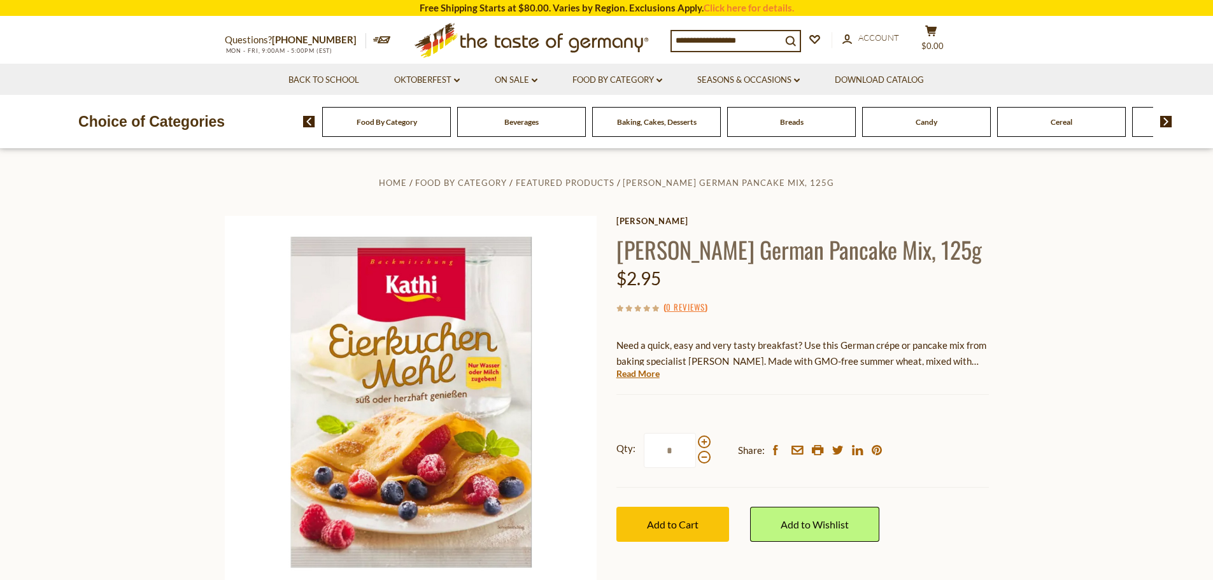
click at [723, 43] on input at bounding box center [727, 40] width 110 height 18
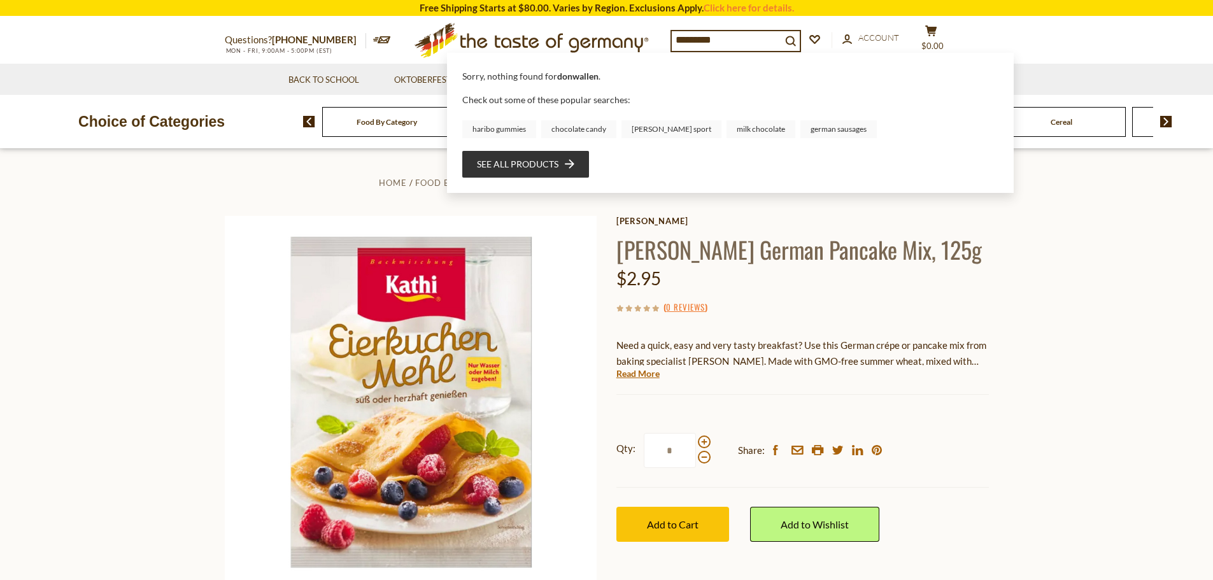
click at [695, 41] on input "*********" at bounding box center [727, 40] width 110 height 18
type input "**********"
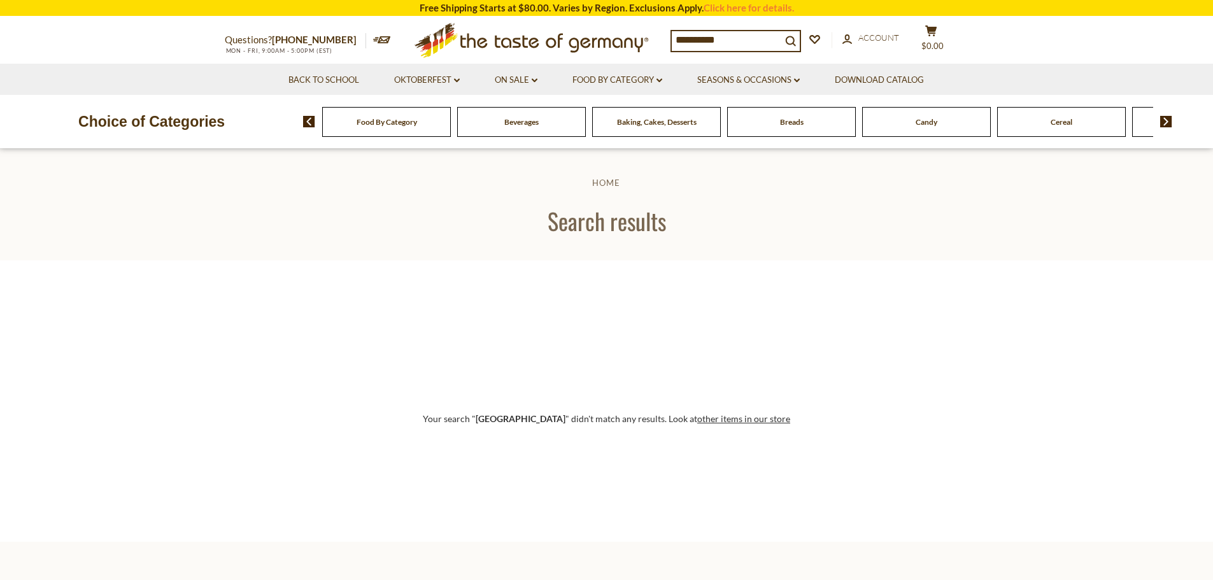
click at [697, 43] on input "**********" at bounding box center [727, 40] width 110 height 18
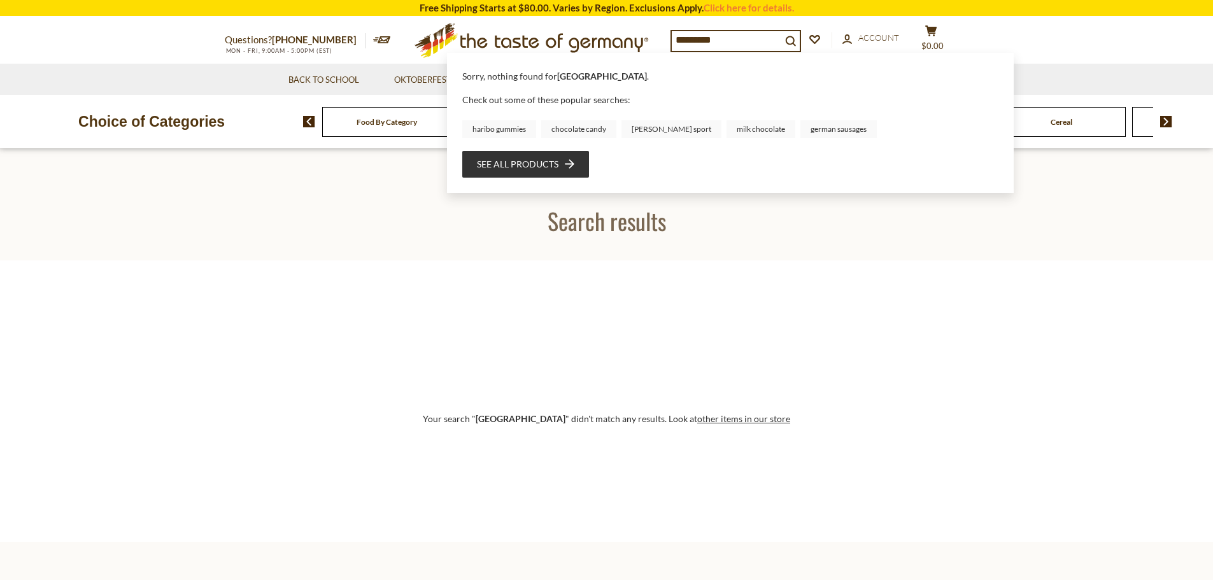
type input "**********"
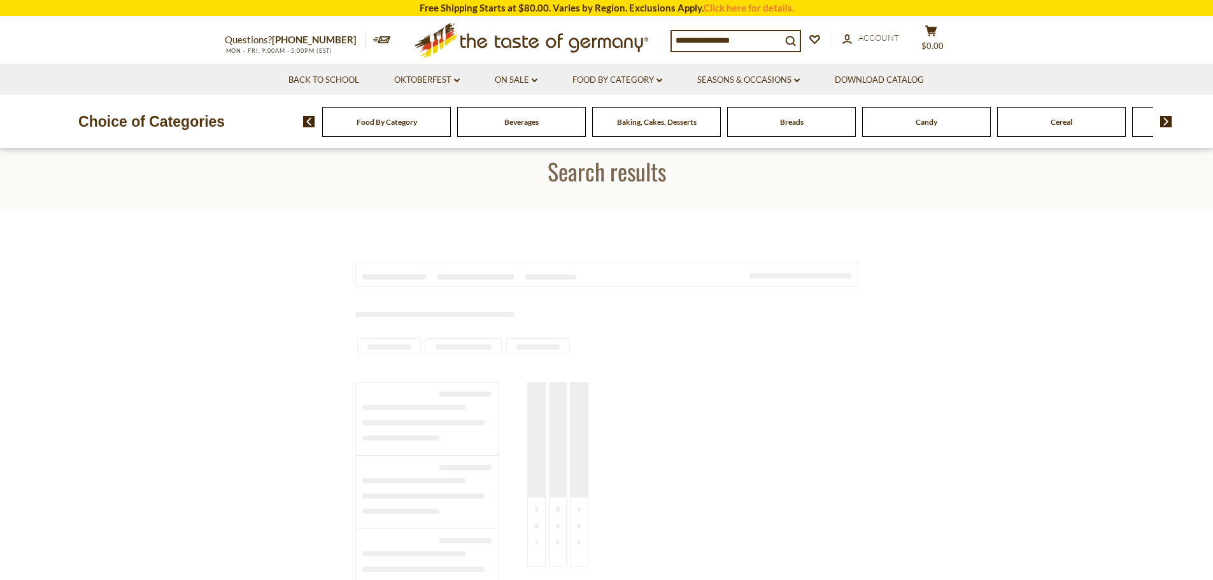
type input "**********"
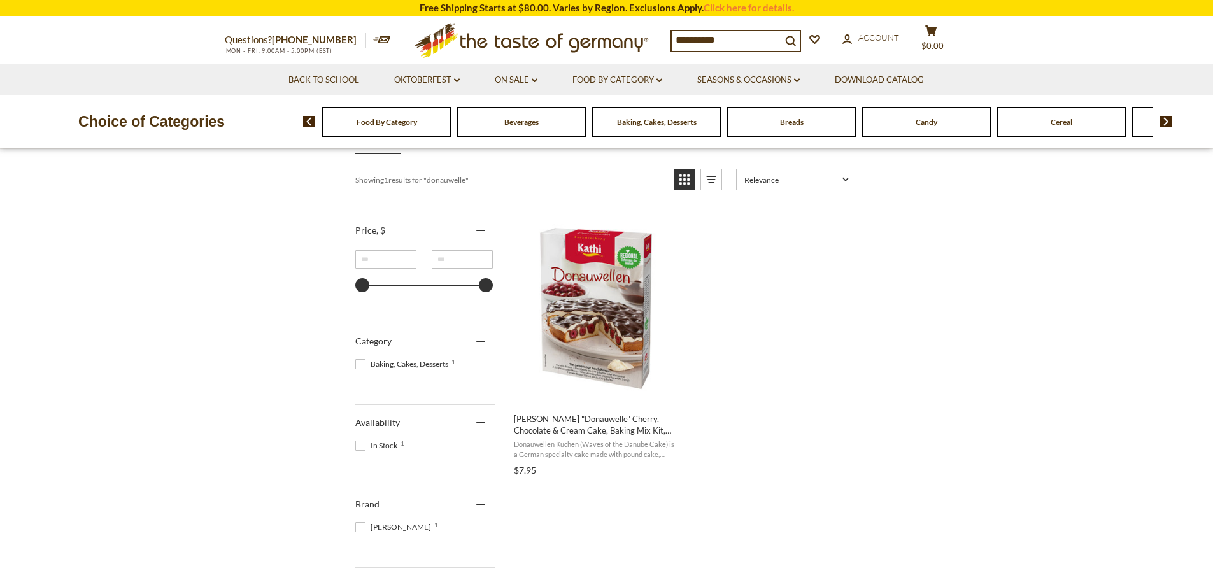
scroll to position [191, 0]
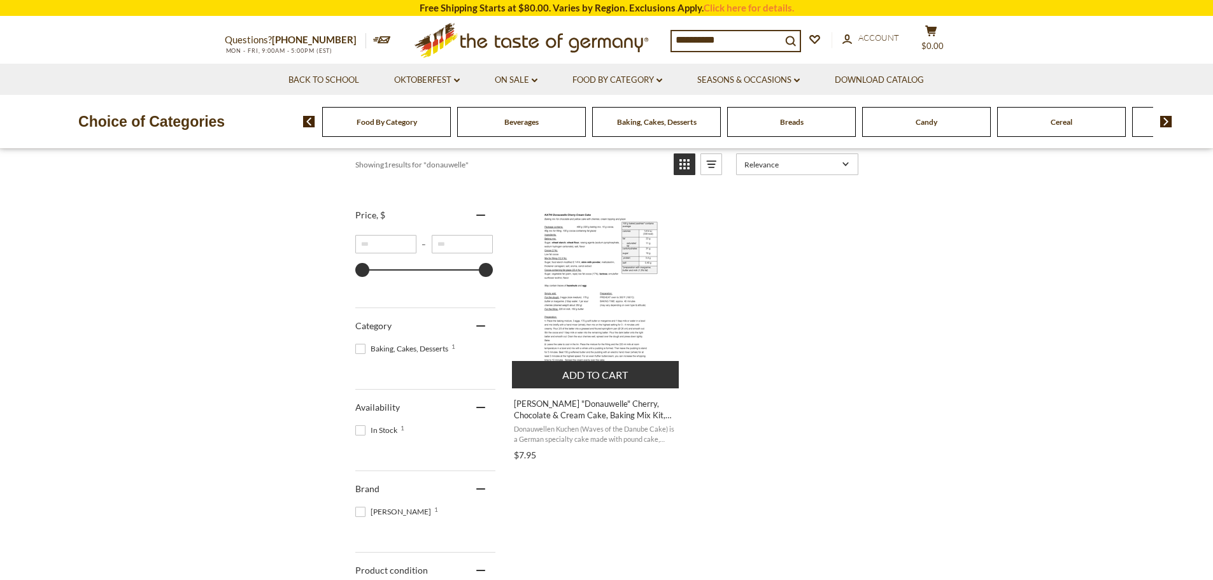
click at [609, 313] on img "Kathi" at bounding box center [595, 292] width 135 height 191
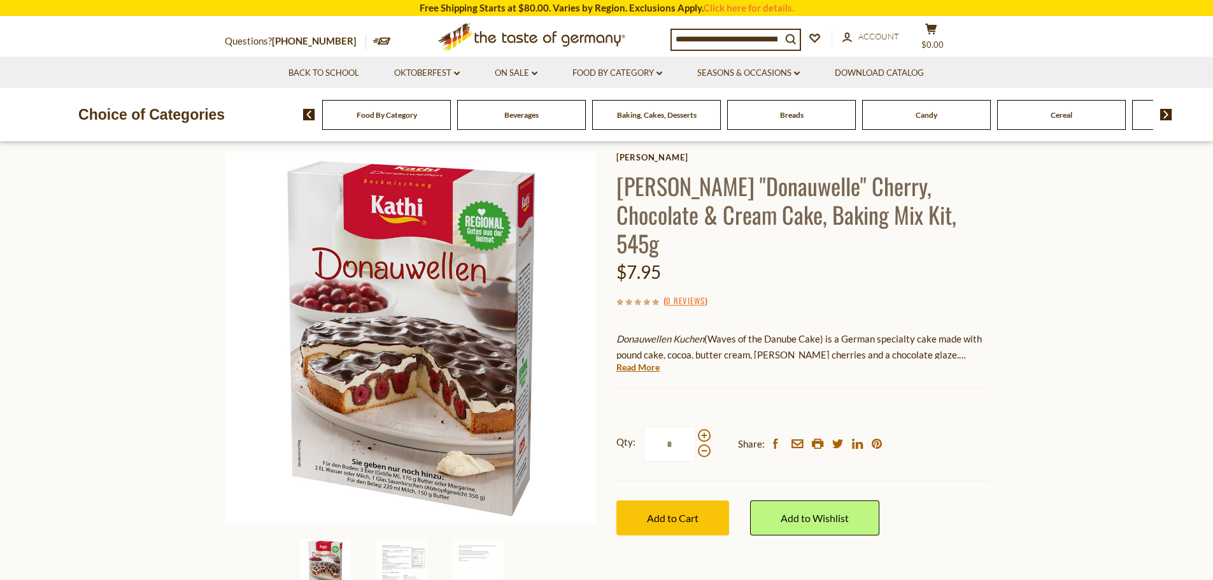
scroll to position [127, 0]
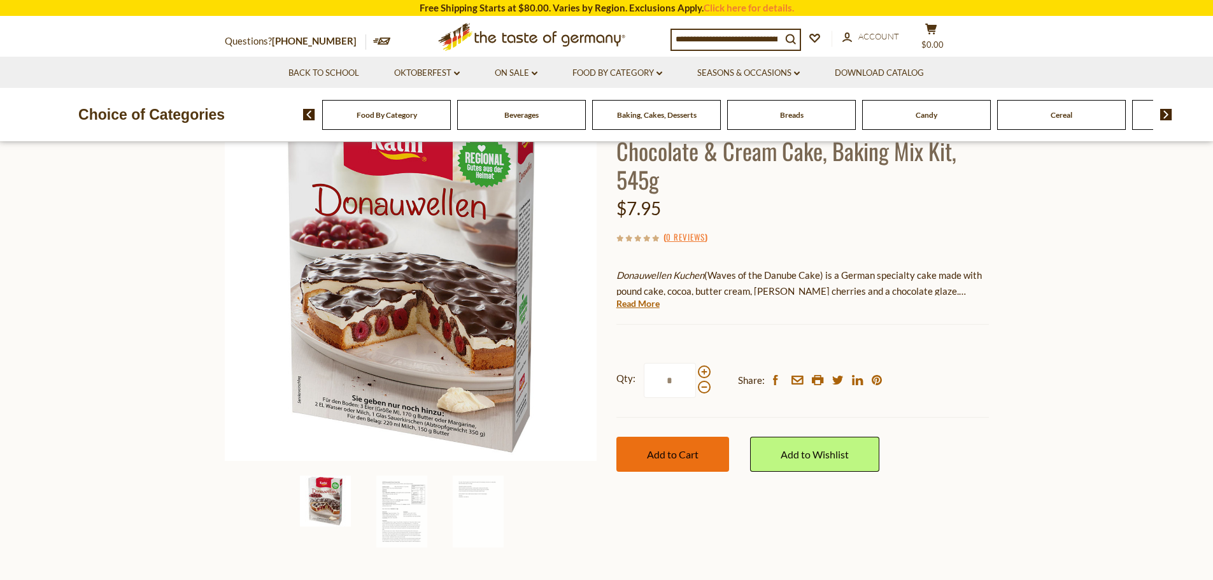
click at [695, 437] on button "Add to Cart" at bounding box center [672, 454] width 113 height 35
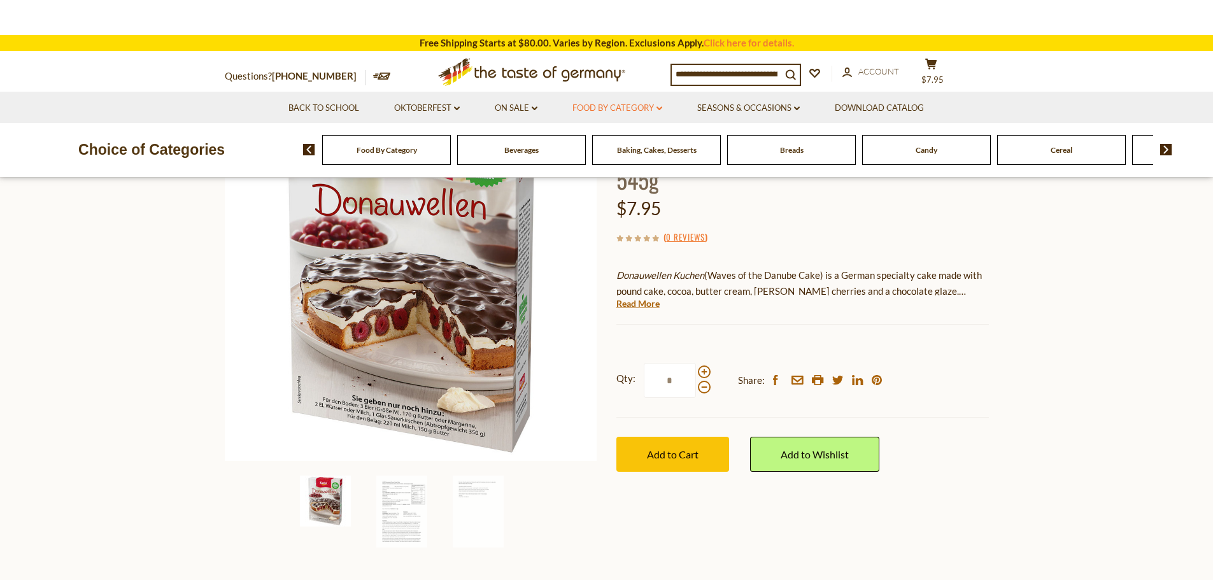
click at [597, 103] on link "Food By Category dropdown_arrow" at bounding box center [617, 108] width 90 height 14
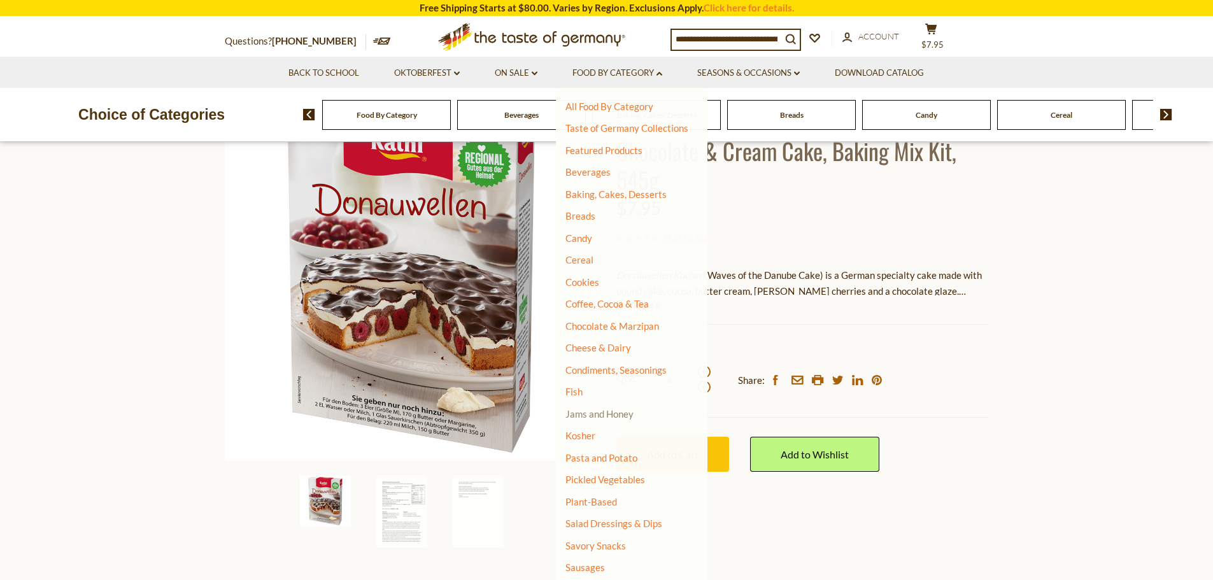
click at [612, 413] on link "Jams and Honey" at bounding box center [599, 413] width 68 height 11
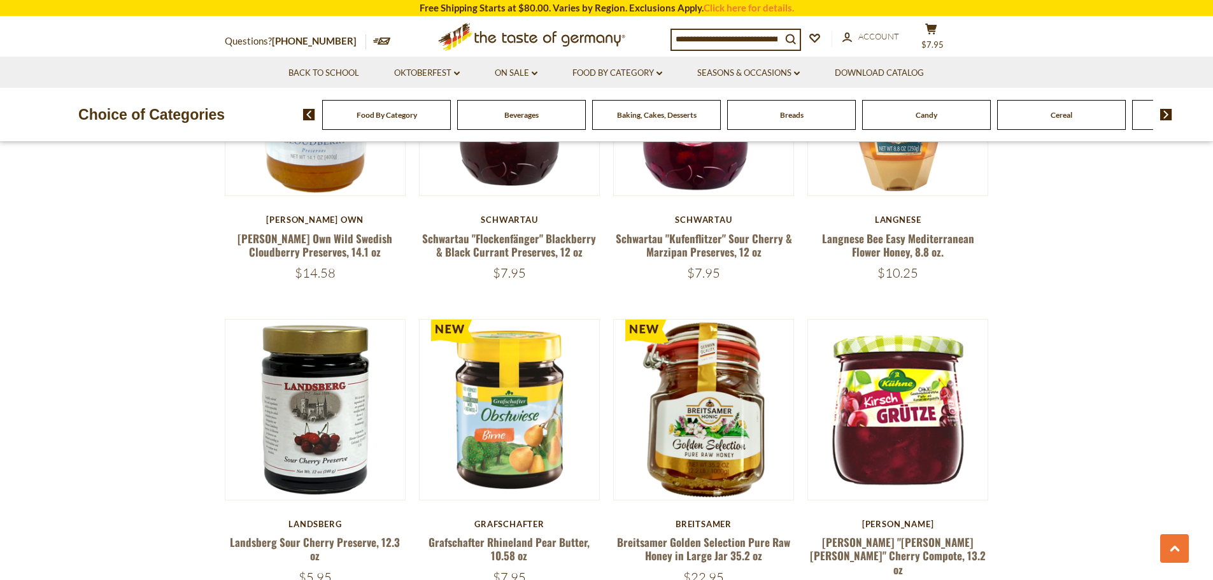
scroll to position [2483, 0]
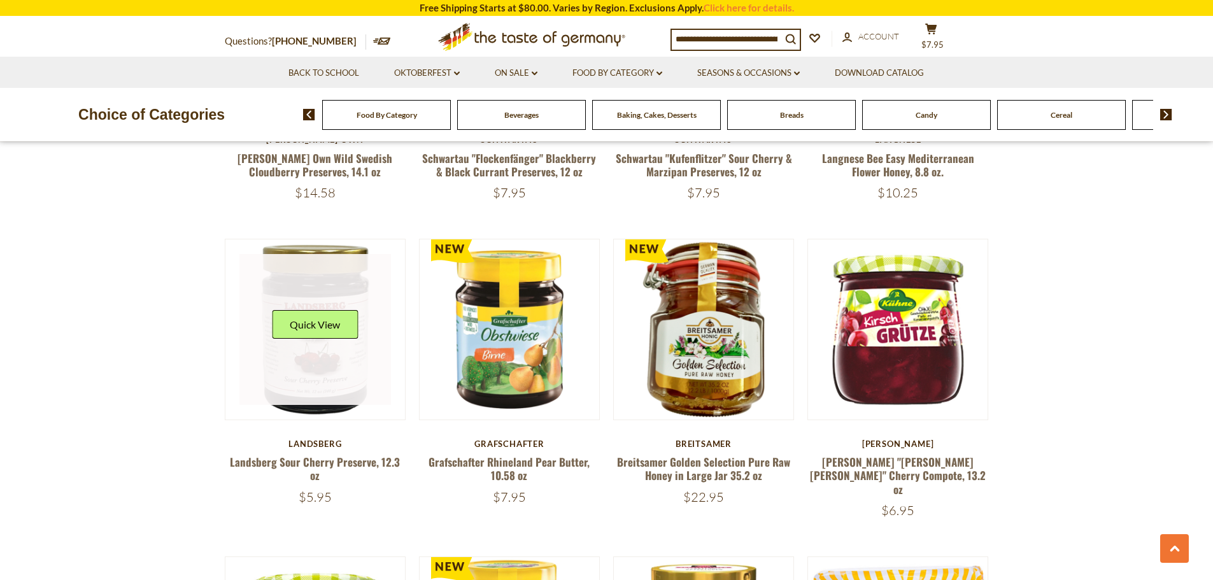
click at [299, 323] on button "Quick View" at bounding box center [315, 324] width 86 height 29
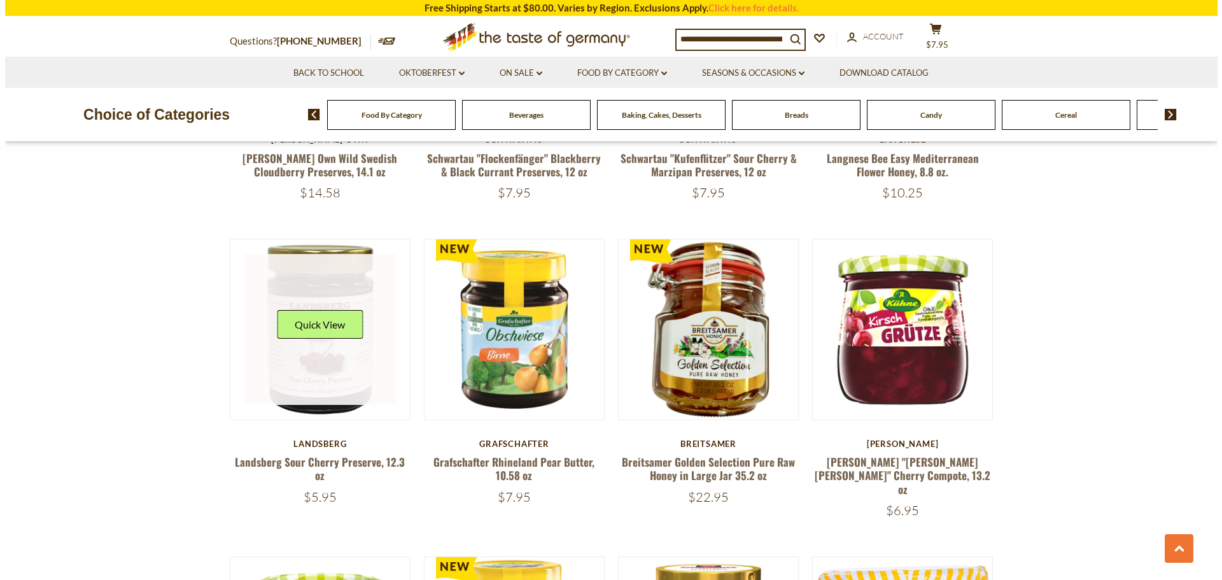
scroll to position [2485, 0]
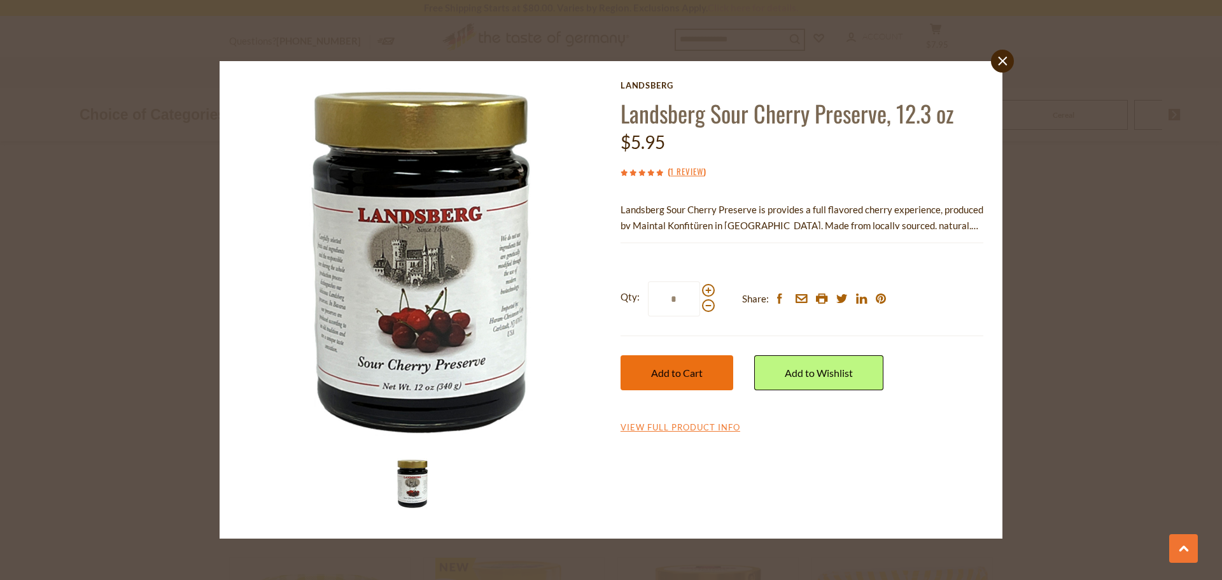
click at [680, 381] on button "Add to Cart" at bounding box center [677, 372] width 113 height 35
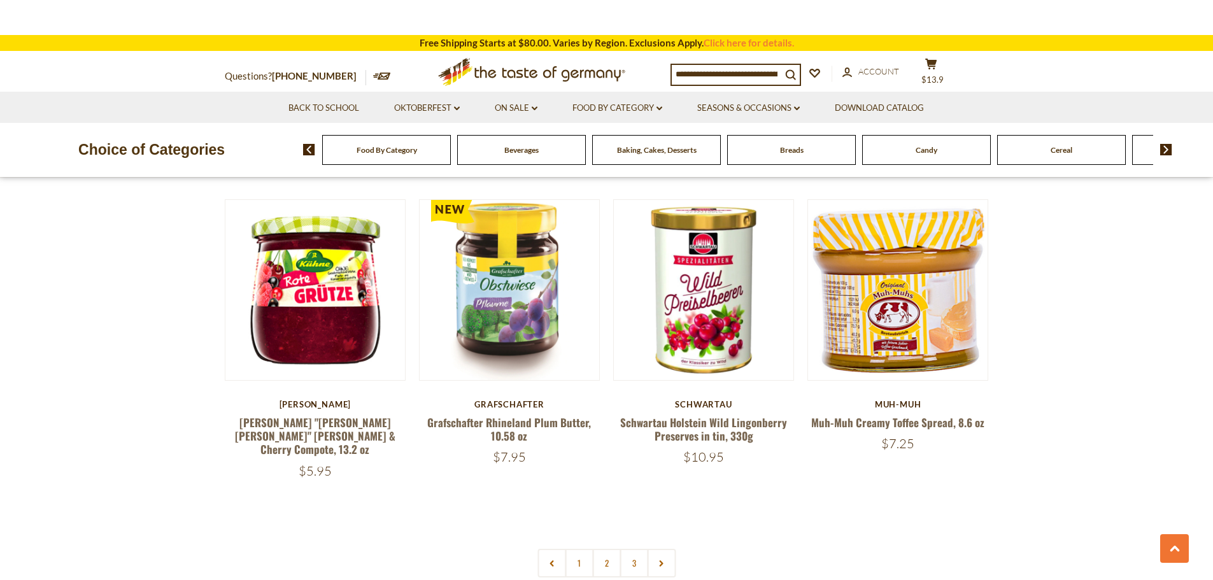
scroll to position [2865, 0]
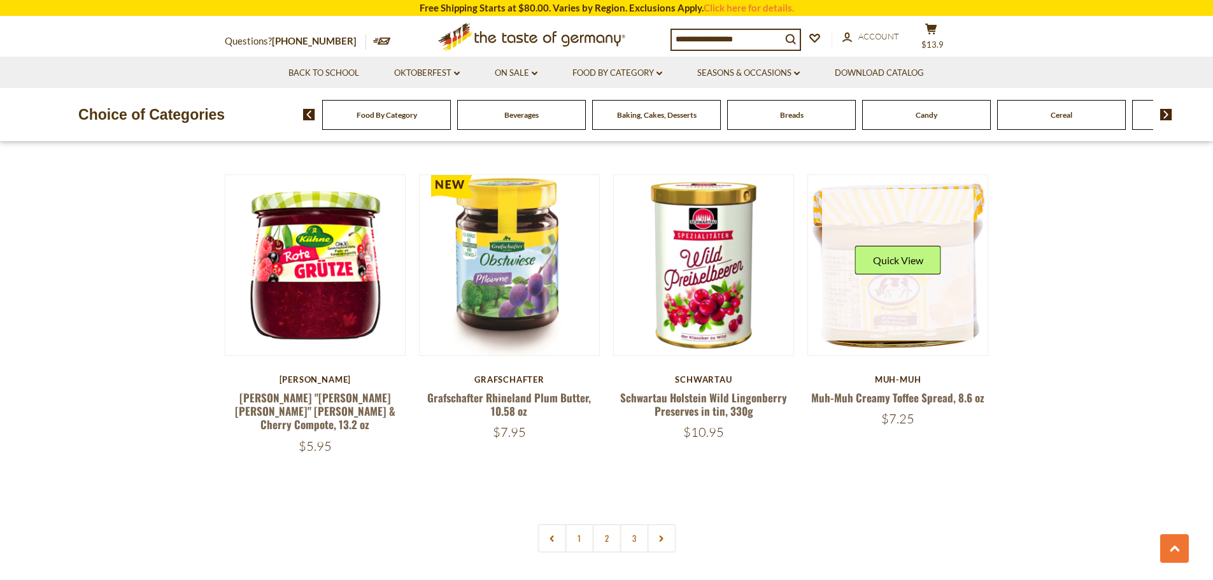
click at [910, 300] on link at bounding box center [898, 265] width 152 height 152
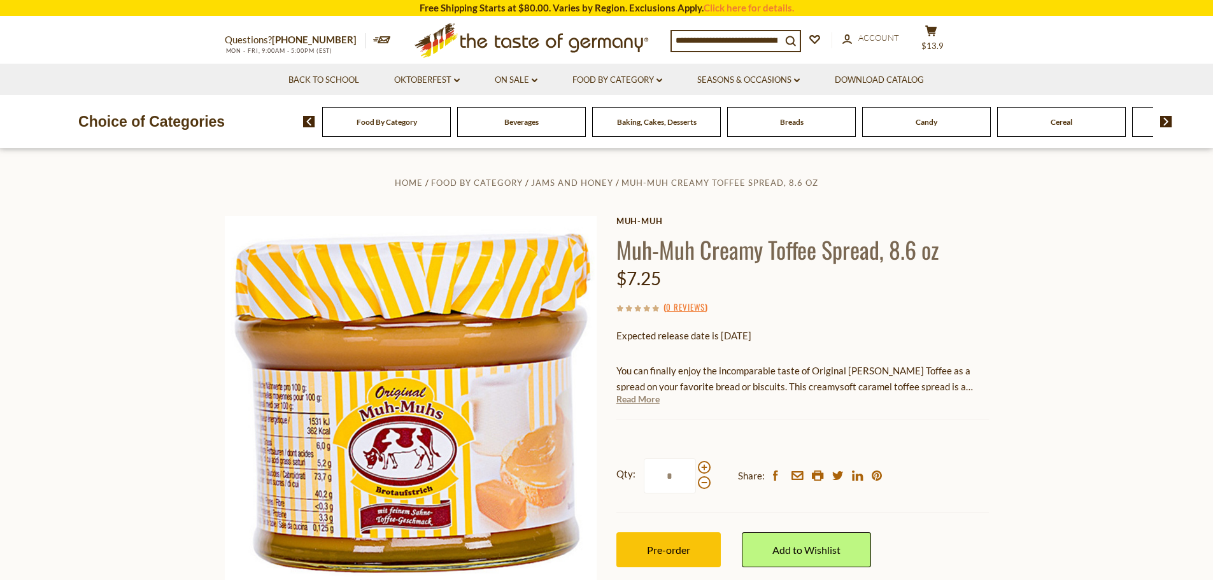
click at [648, 403] on link "Read More" at bounding box center [637, 399] width 43 height 13
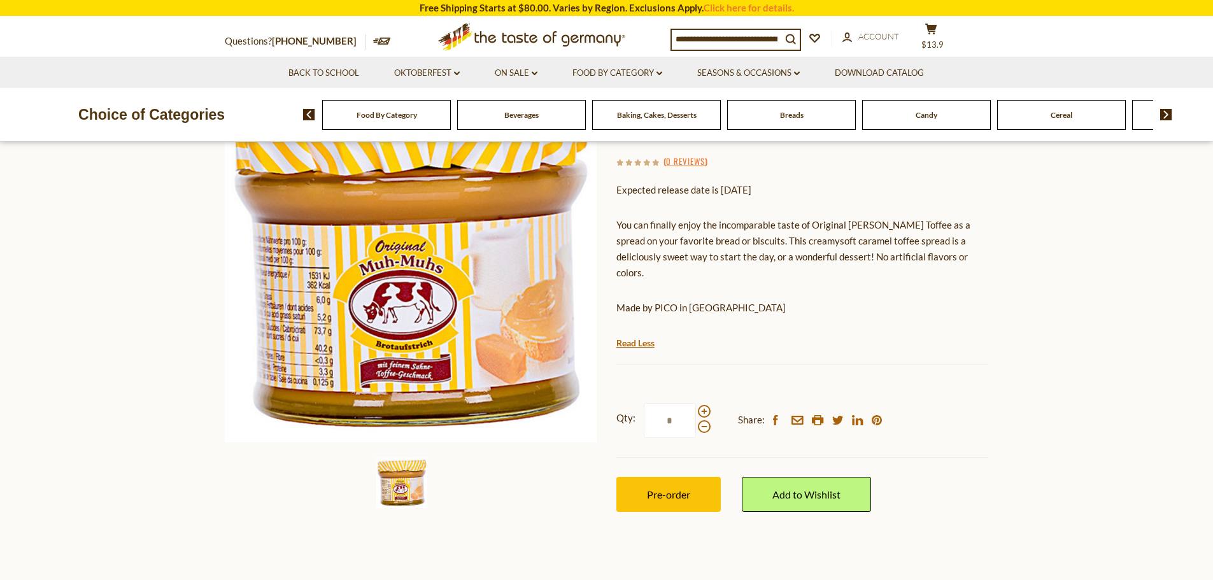
scroll to position [127, 0]
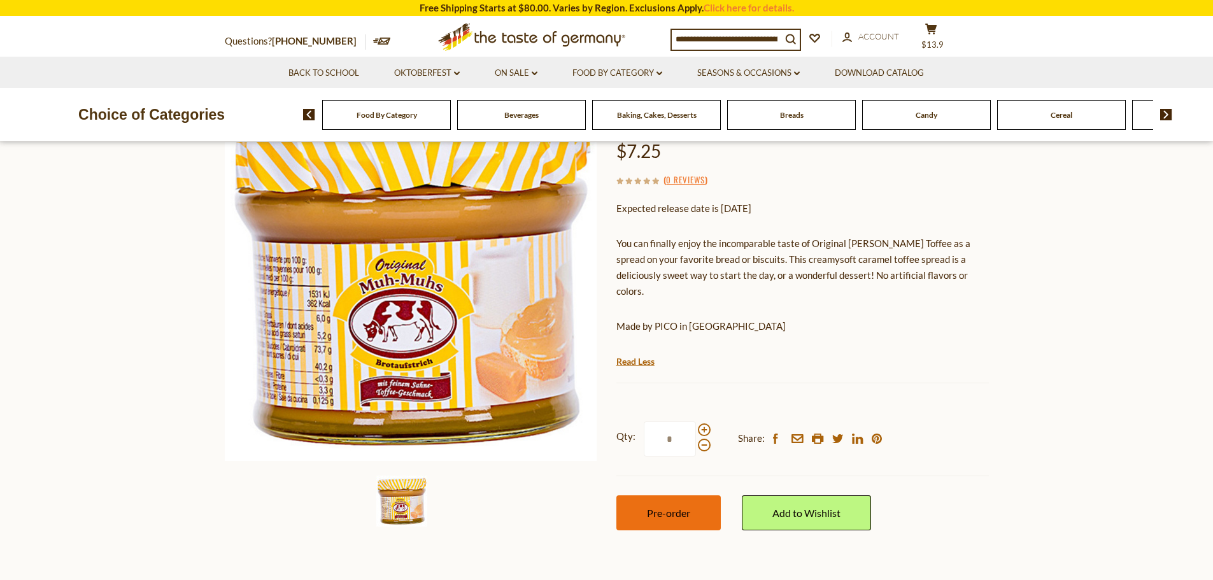
click at [672, 511] on span "Pre-order" at bounding box center [668, 513] width 43 height 12
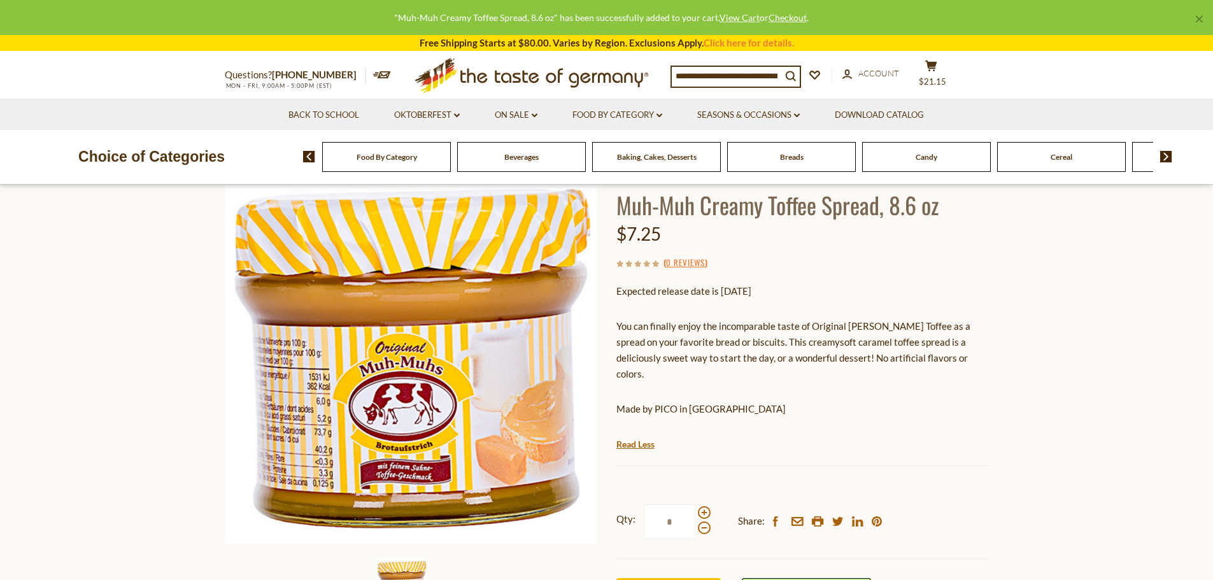
scroll to position [64, 0]
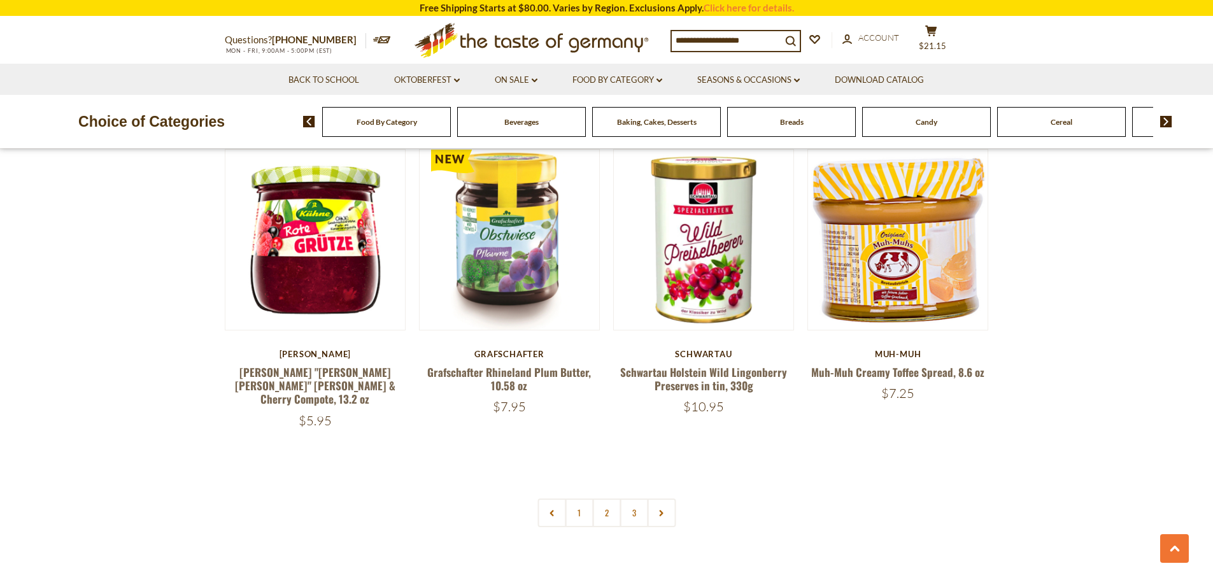
scroll to position [2929, 0]
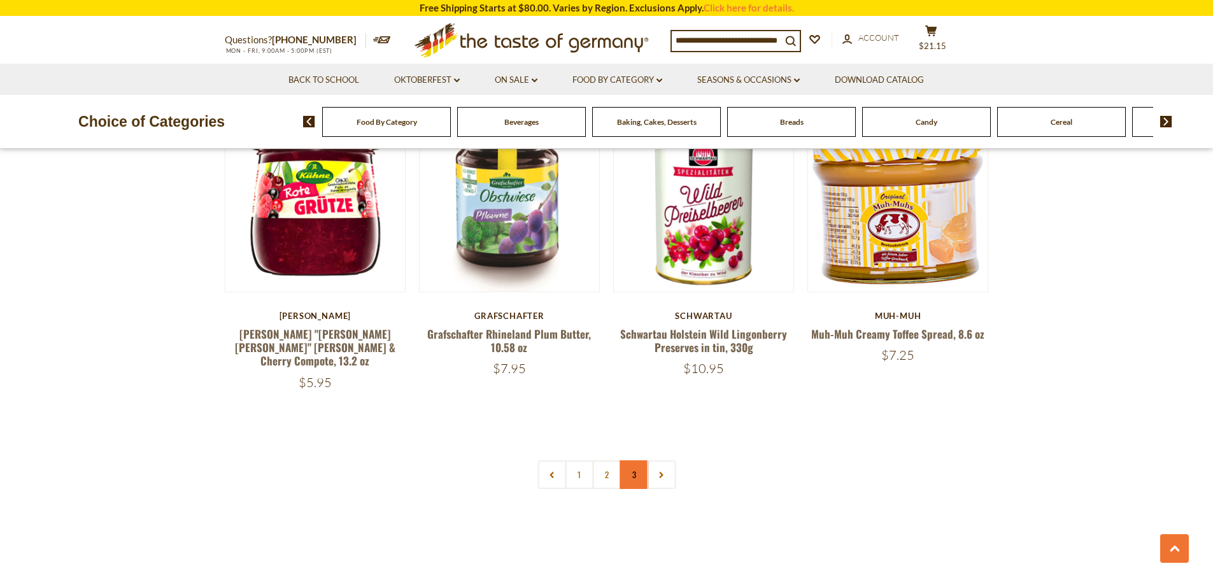
click at [629, 460] on link "3" at bounding box center [633, 474] width 29 height 29
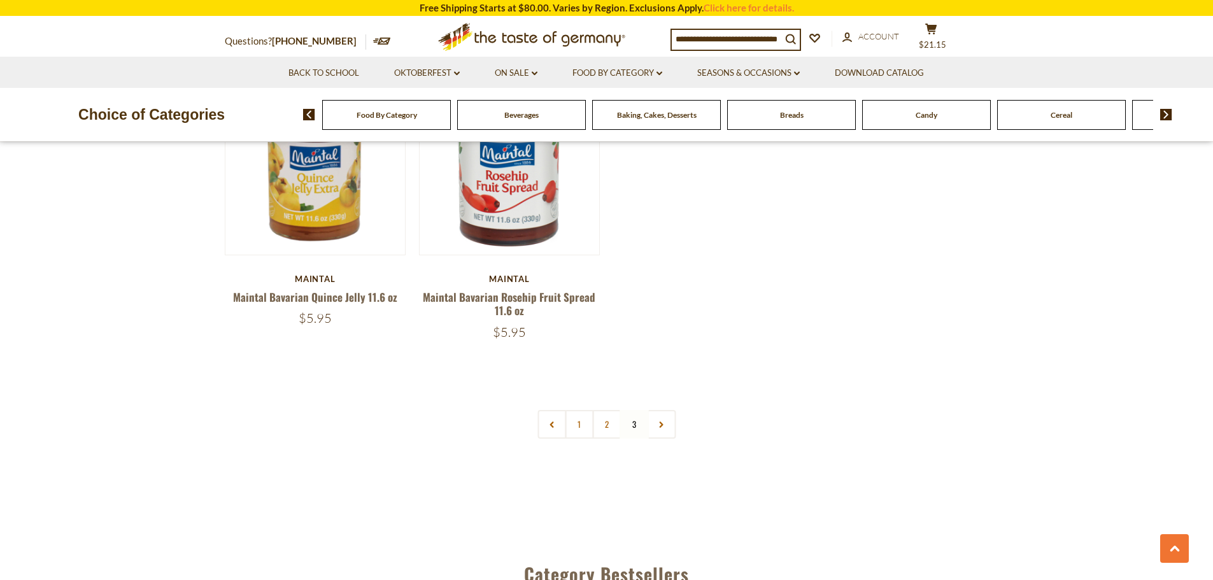
scroll to position [2700, 0]
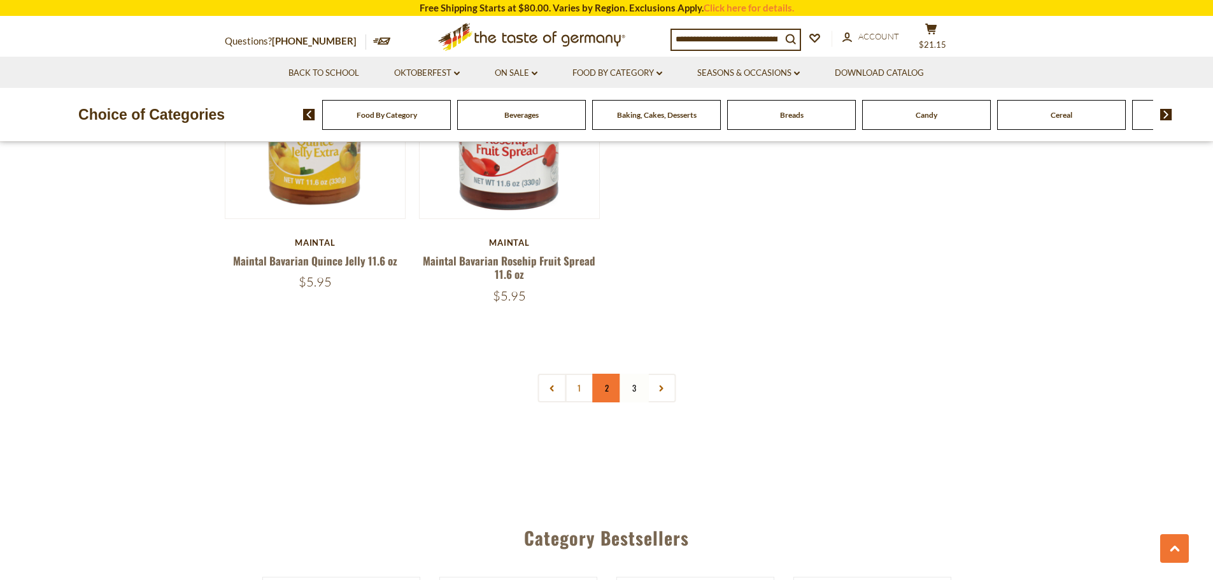
click at [600, 387] on link "2" at bounding box center [606, 388] width 29 height 29
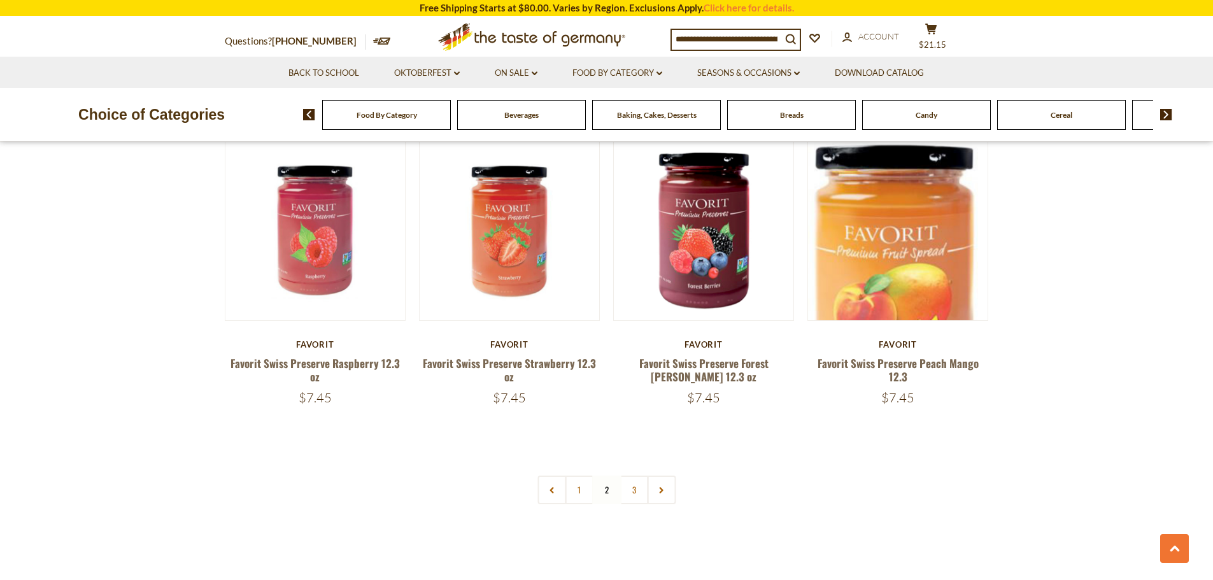
scroll to position [2891, 0]
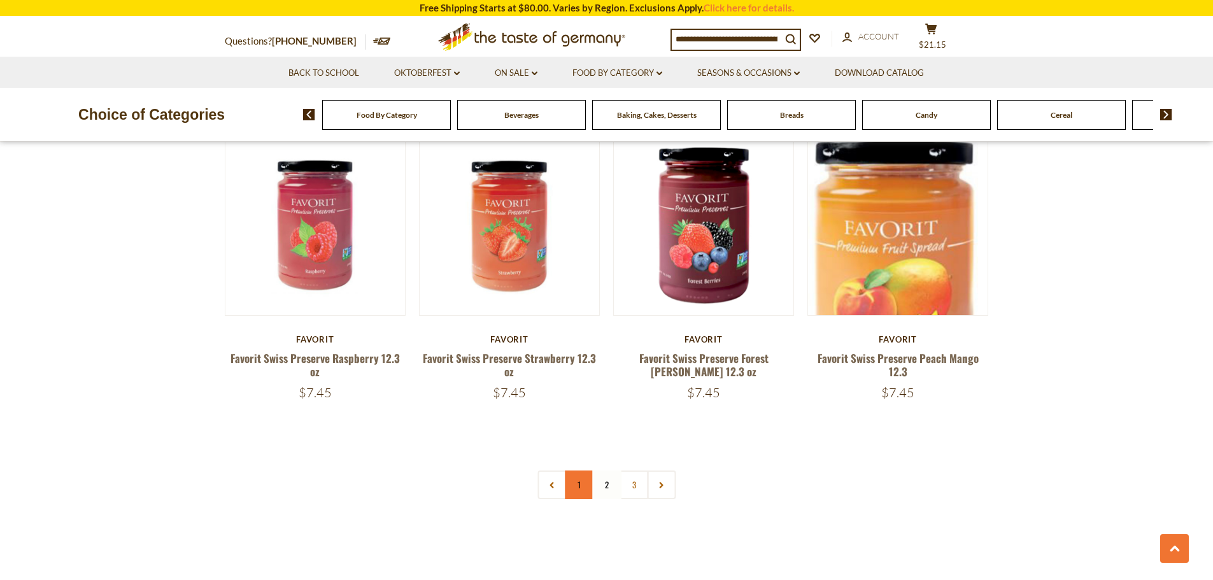
click at [581, 486] on link "1" at bounding box center [579, 485] width 29 height 29
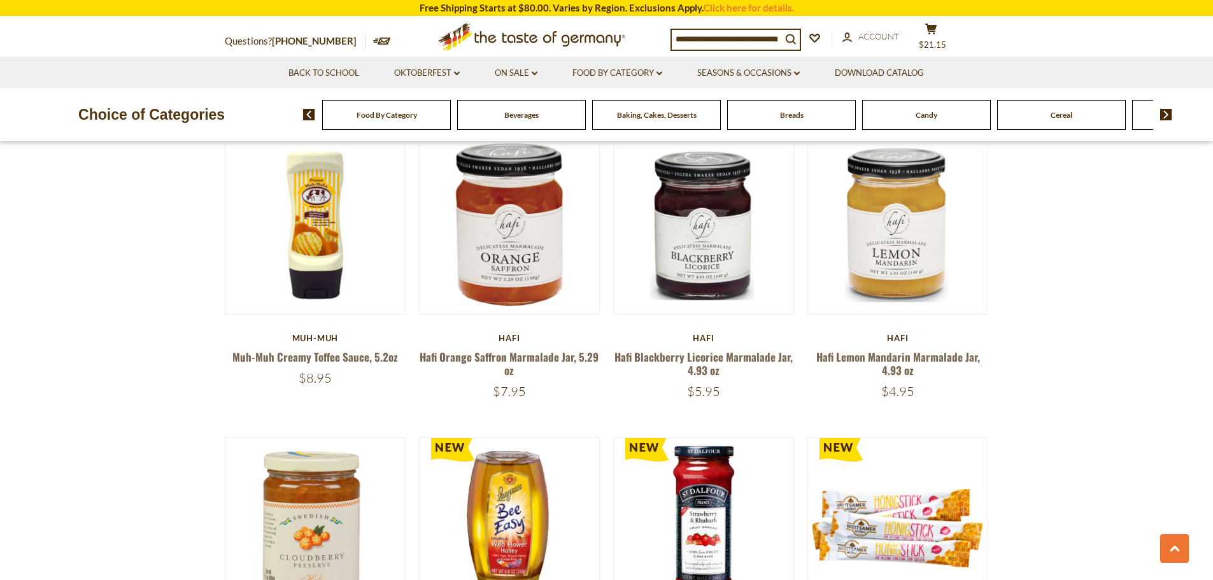
scroll to position [1681, 0]
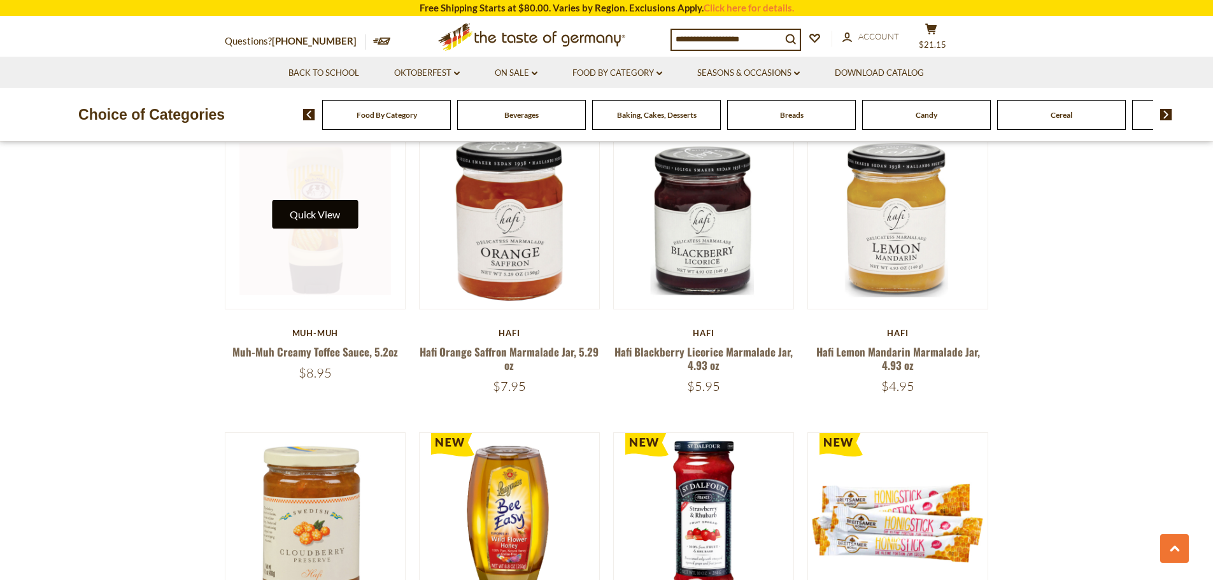
click at [308, 227] on button "Quick View" at bounding box center [315, 214] width 86 height 29
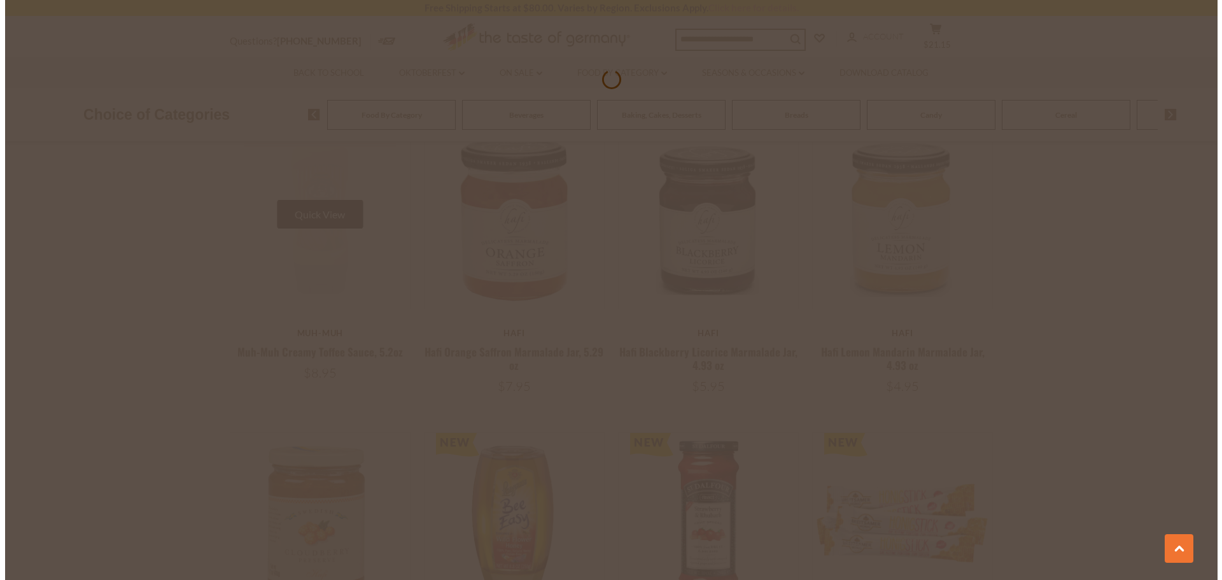
scroll to position [1684, 0]
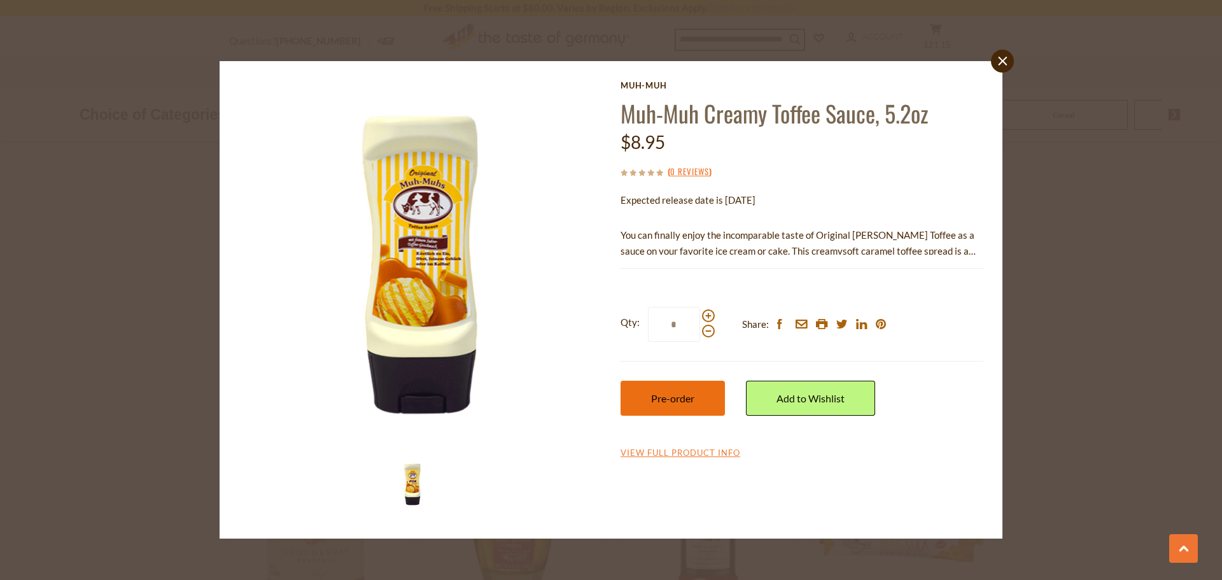
click at [698, 394] on button "Pre-order" at bounding box center [673, 398] width 104 height 35
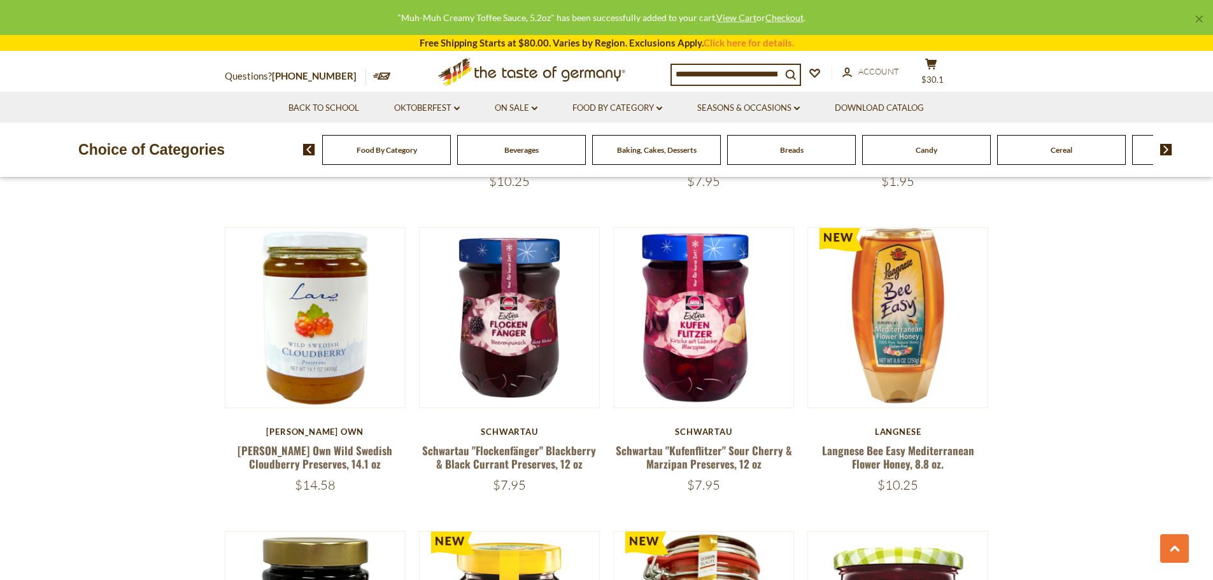
scroll to position [2254, 0]
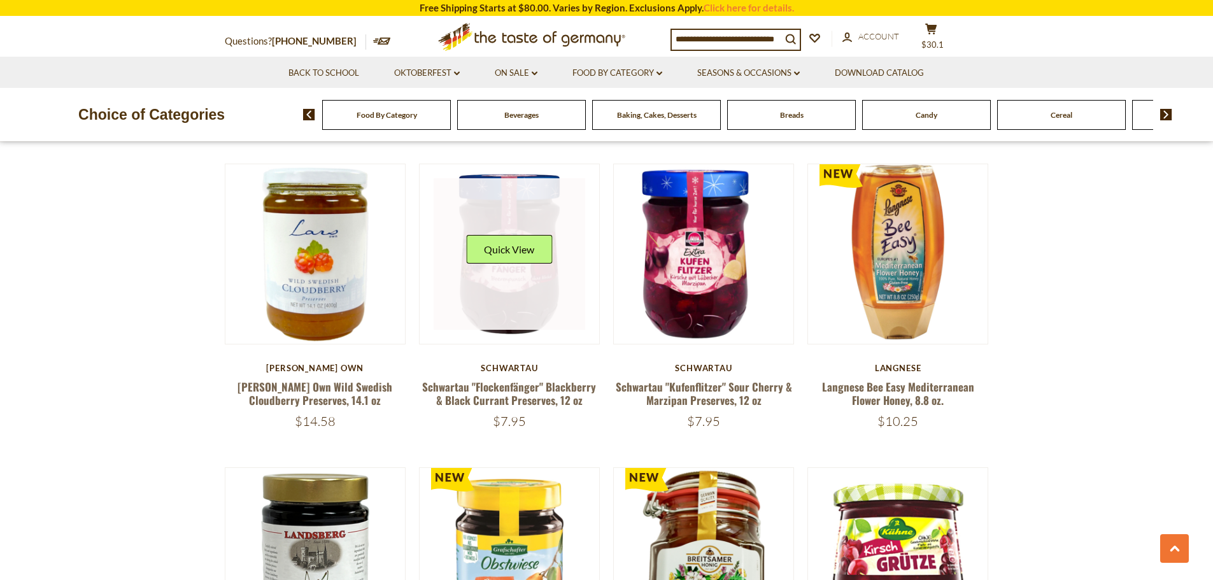
click at [505, 277] on link at bounding box center [510, 254] width 152 height 152
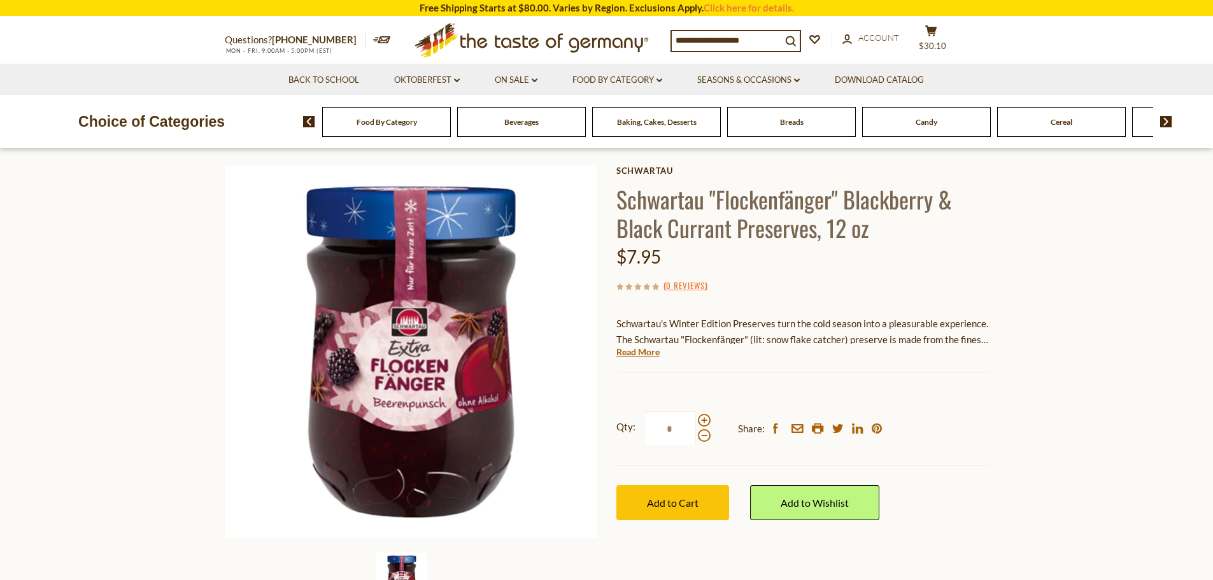
scroll to position [127, 0]
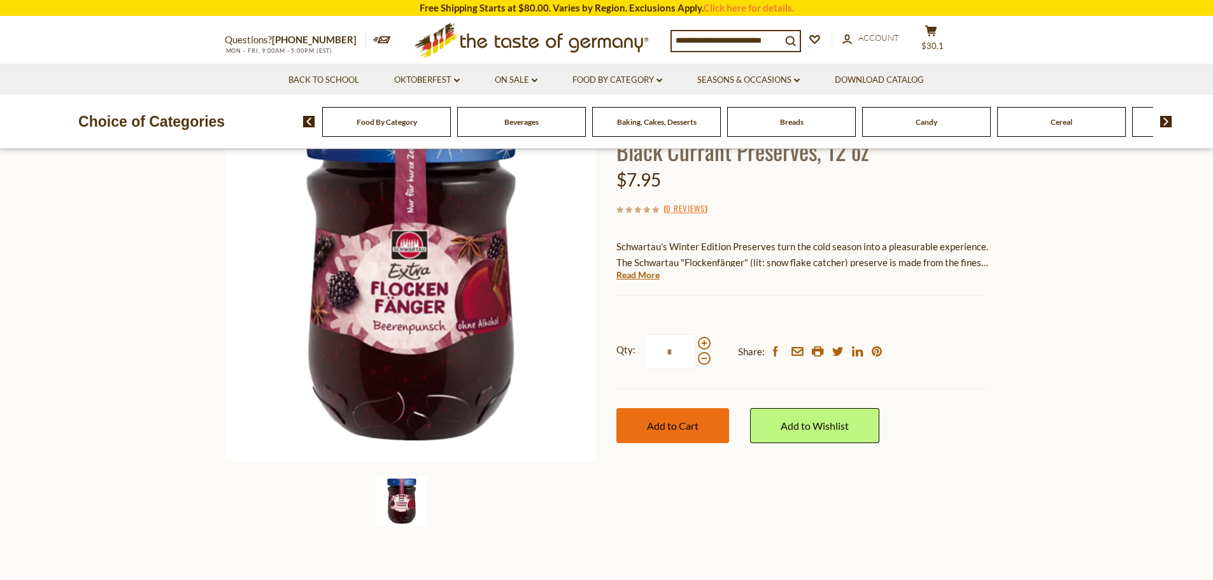
click at [695, 427] on span "Add to Cart" at bounding box center [673, 426] width 52 height 12
